Goal: Navigation & Orientation: Find specific page/section

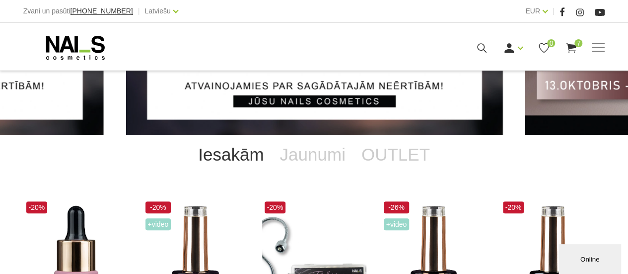
scroll to position [112, 0]
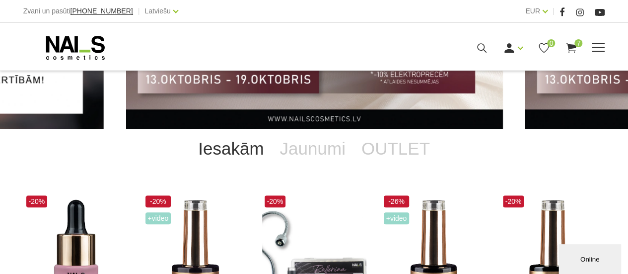
click at [576, 45] on span "7" at bounding box center [578, 43] width 8 height 8
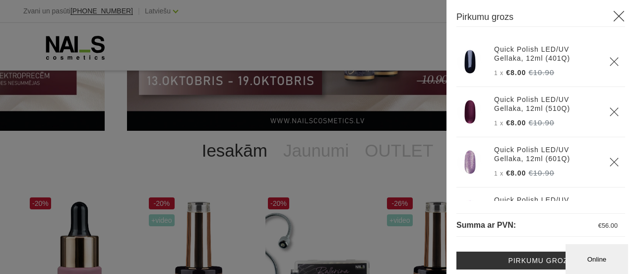
click at [610, 61] on icon "Delete" at bounding box center [615, 62] width 10 height 10
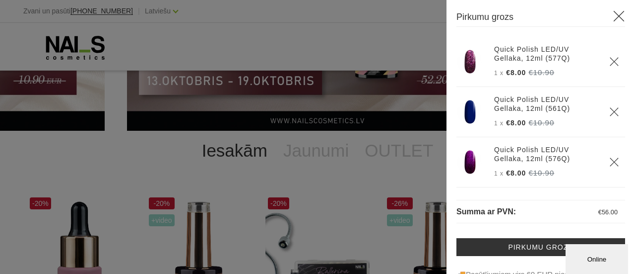
click at [610, 58] on icon "Delete" at bounding box center [615, 62] width 10 height 10
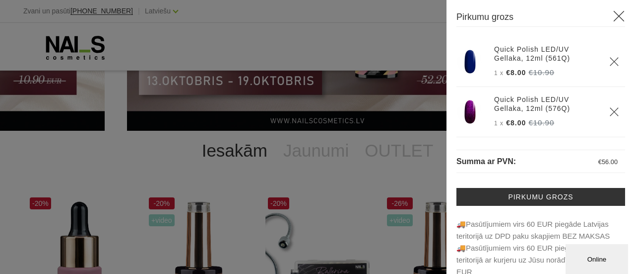
click at [610, 58] on icon "Delete" at bounding box center [615, 62] width 10 height 10
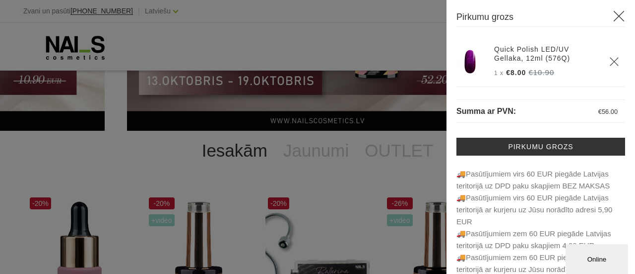
click at [610, 58] on icon "Delete" at bounding box center [615, 62] width 10 height 10
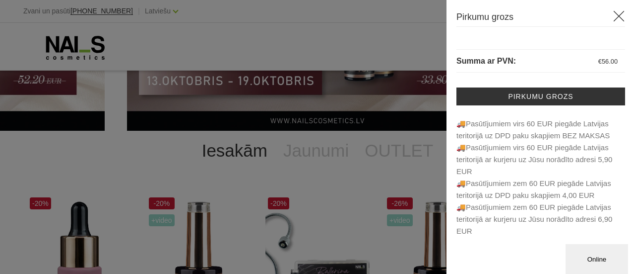
click at [619, 12] on icon at bounding box center [619, 16] width 12 height 12
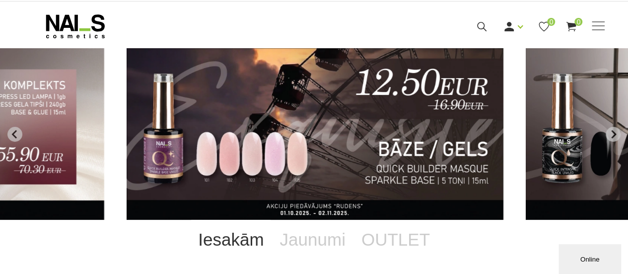
scroll to position [13, 0]
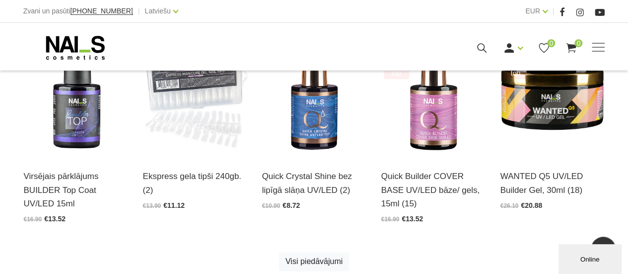
scroll to position [549, 0]
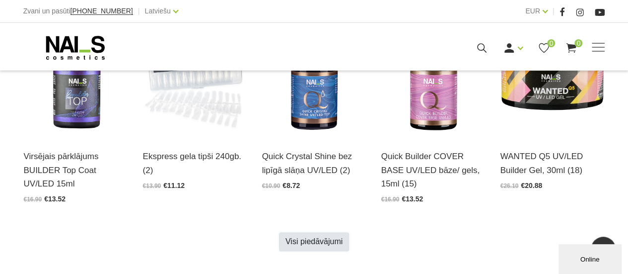
click at [337, 238] on link "Visi piedāvājumi" at bounding box center [314, 241] width 70 height 19
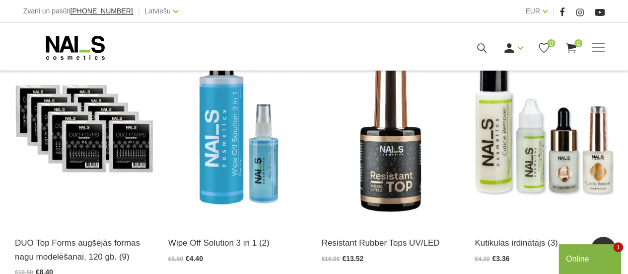
scroll to position [1058, 0]
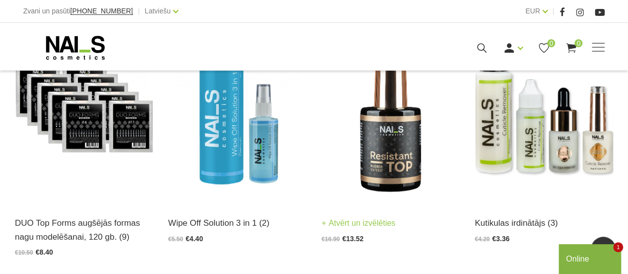
click at [408, 163] on img at bounding box center [391, 108] width 138 height 190
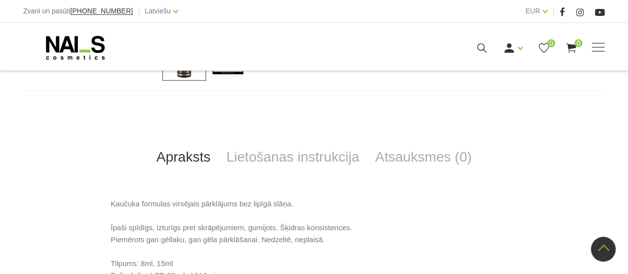
scroll to position [397, 0]
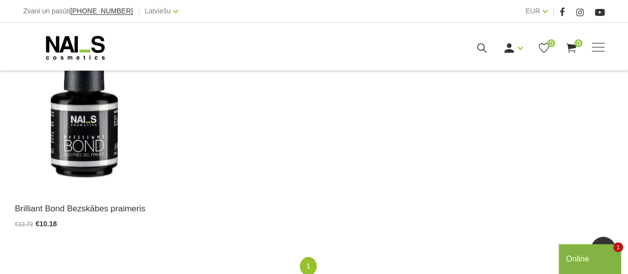
scroll to position [1357, 0]
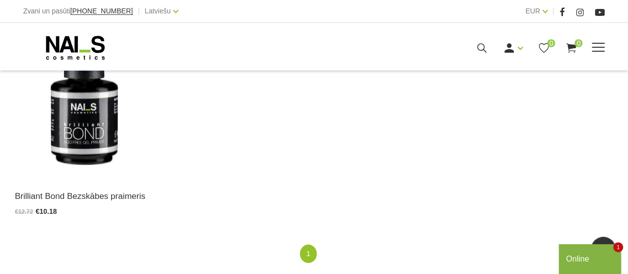
click at [596, 45] on span at bounding box center [598, 48] width 13 height 10
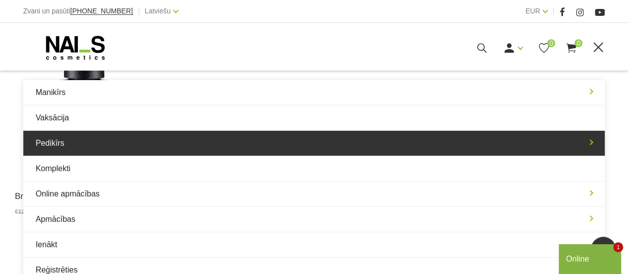
click at [52, 140] on link "Pedikīrs" at bounding box center [314, 143] width 582 height 25
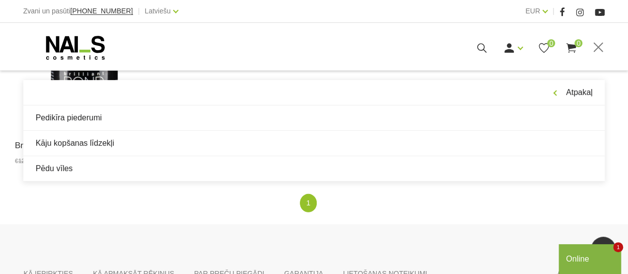
scroll to position [1416, 0]
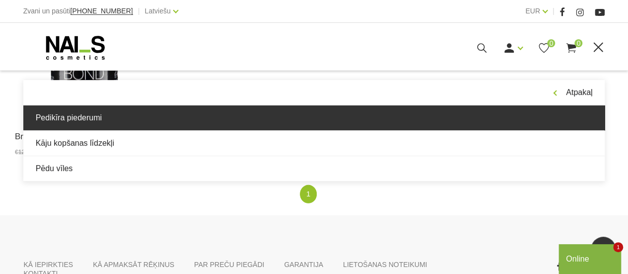
click at [83, 120] on link "Pedikīra piederumi" at bounding box center [314, 117] width 582 height 25
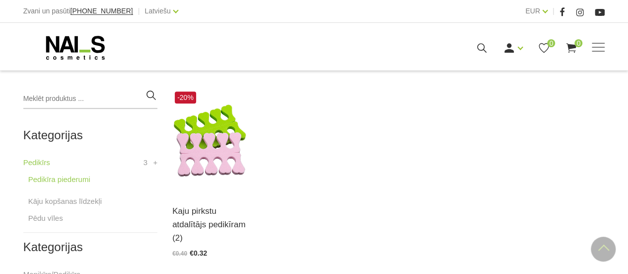
scroll to position [238, 0]
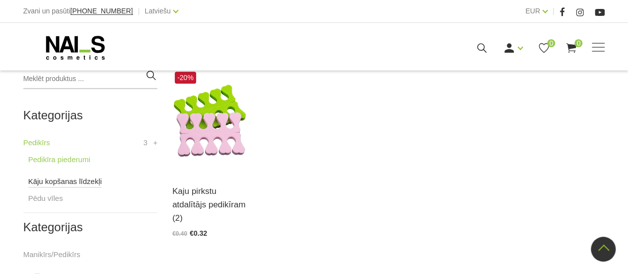
click at [80, 183] on link "Kāju kopšanas līdzekļi" at bounding box center [64, 181] width 73 height 12
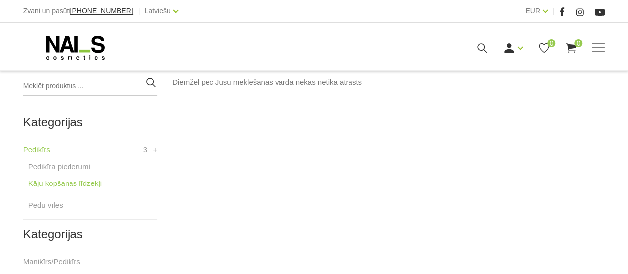
scroll to position [238, 0]
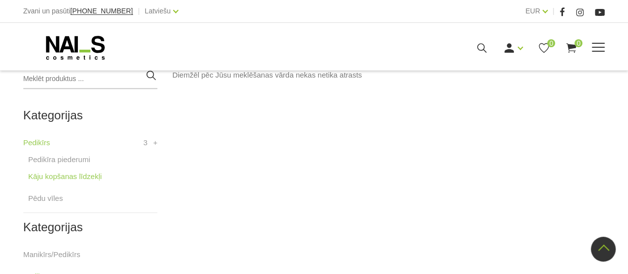
click at [596, 43] on span at bounding box center [598, 48] width 13 height 10
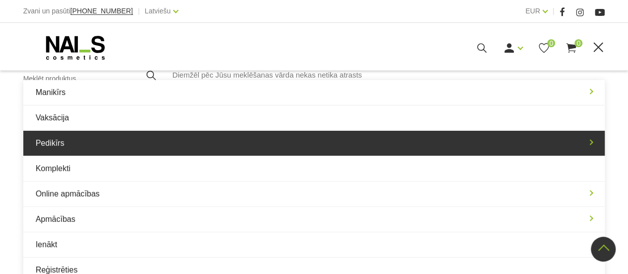
click at [59, 141] on link "Pedikīrs" at bounding box center [314, 143] width 582 height 25
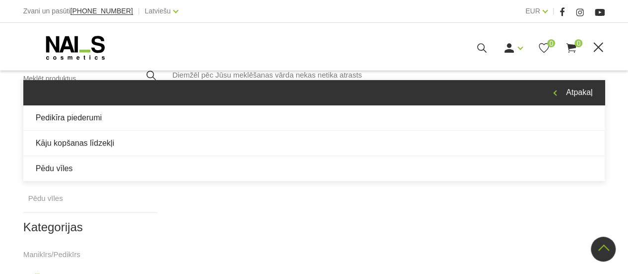
click at [579, 91] on link "Atpakaļ" at bounding box center [314, 92] width 582 height 25
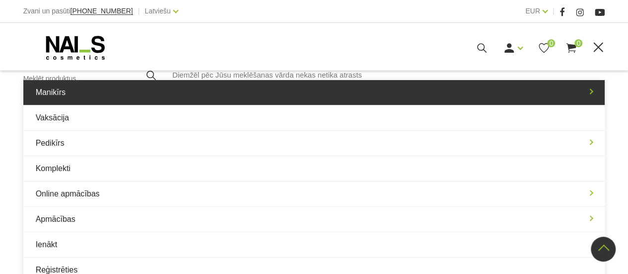
click at [590, 88] on link "Manikīrs" at bounding box center [314, 92] width 582 height 25
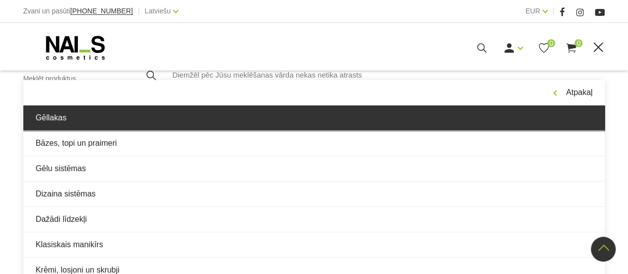
click at [43, 114] on link "Gēllakas" at bounding box center [314, 117] width 582 height 25
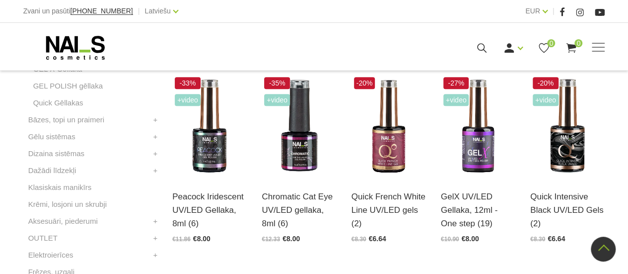
scroll to position [463, 0]
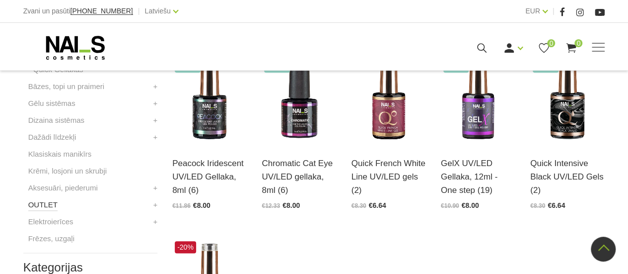
click at [43, 207] on link "OUTLET" at bounding box center [42, 205] width 29 height 12
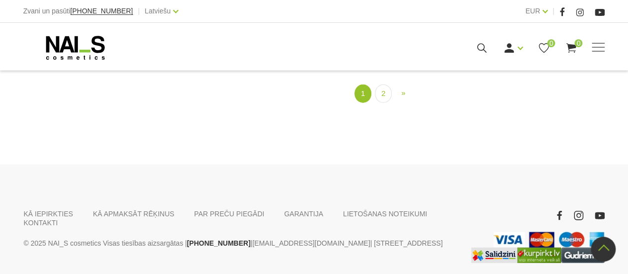
scroll to position [1264, 0]
